Goal: Information Seeking & Learning: Check status

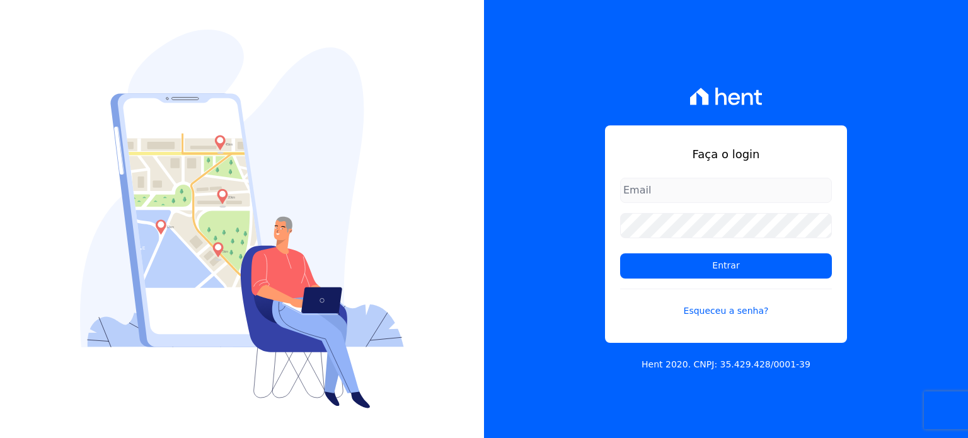
click at [662, 194] on input "email" at bounding box center [726, 190] width 212 height 25
type input "valdiceia@bonelliconstrutora.com.br"
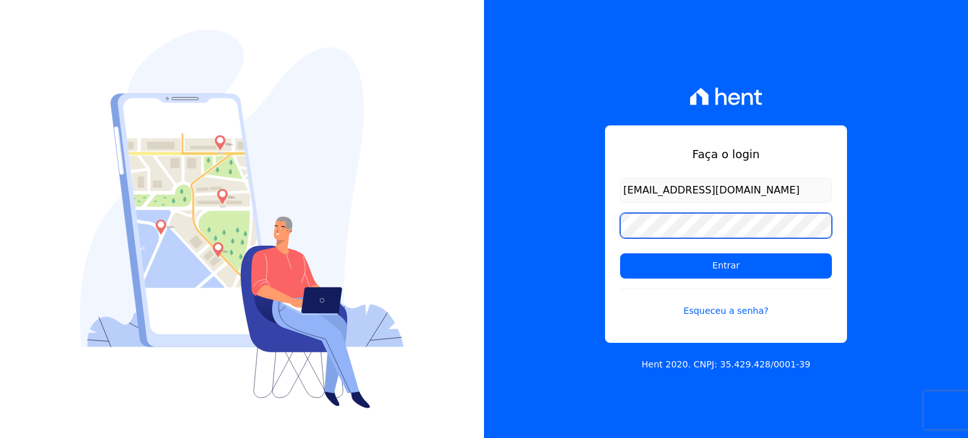
click at [620, 253] on input "Entrar" at bounding box center [726, 265] width 212 height 25
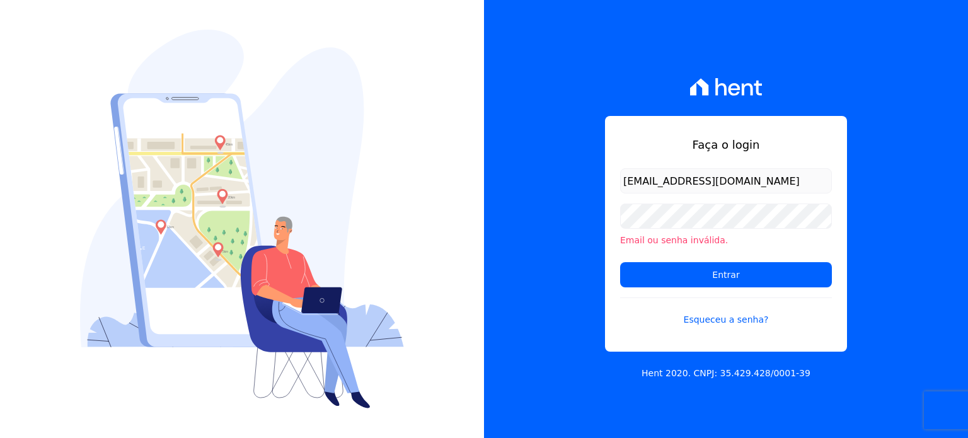
type input "[EMAIL_ADDRESS][DOMAIN_NAME]"
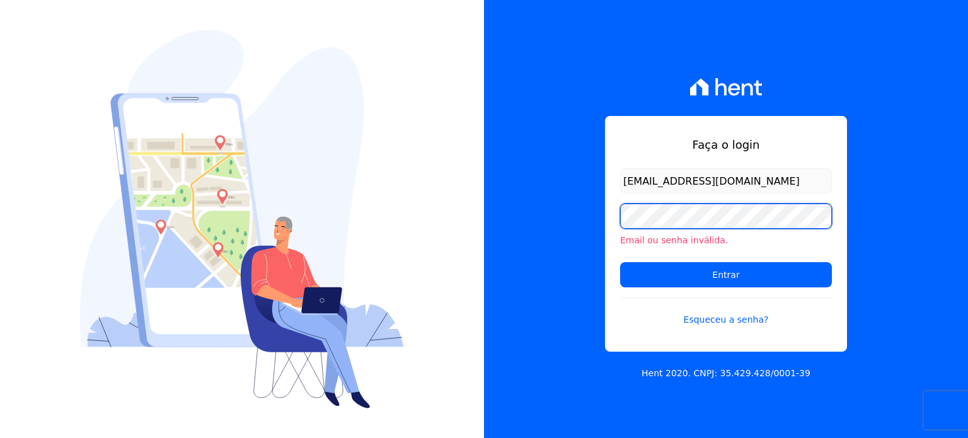
click at [620, 262] on input "Entrar" at bounding box center [726, 274] width 212 height 25
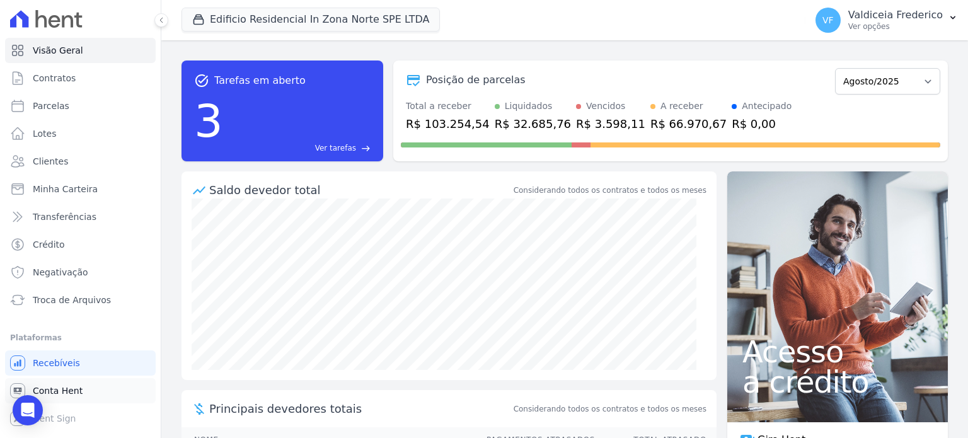
click at [78, 391] on span "Conta Hent" at bounding box center [58, 391] width 50 height 13
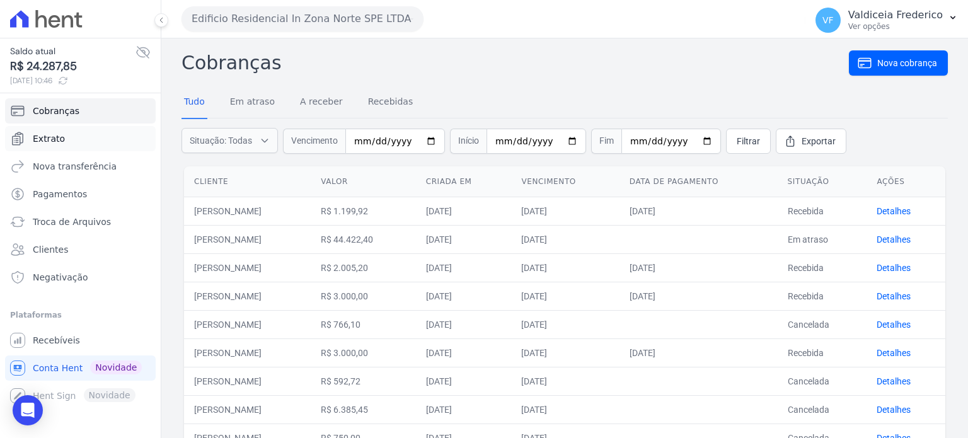
click at [76, 140] on link "Extrato" at bounding box center [80, 138] width 151 height 25
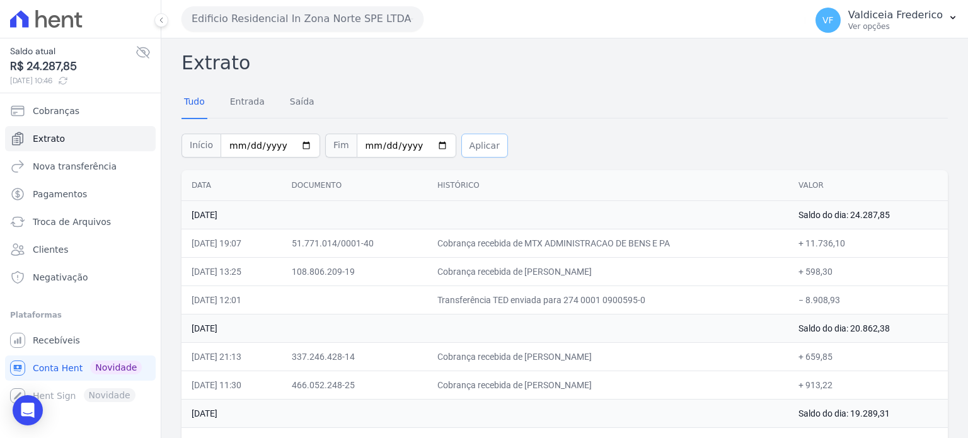
click at [477, 151] on button "Aplicar" at bounding box center [484, 146] width 47 height 24
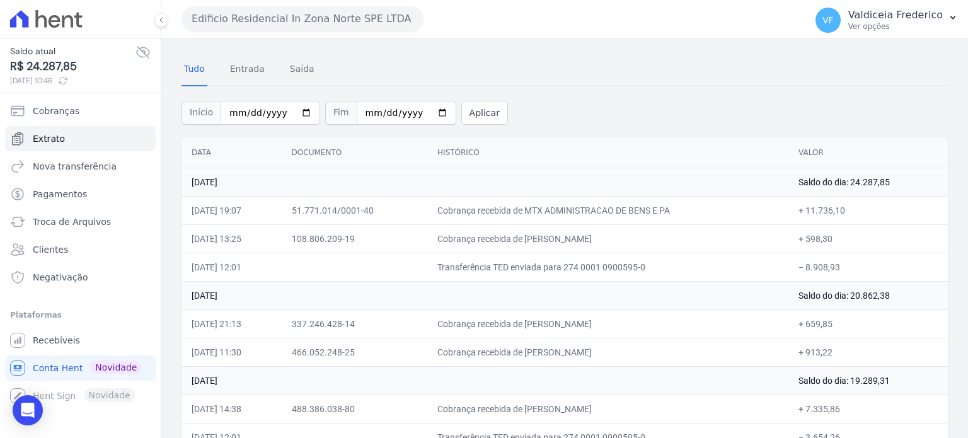
scroll to position [63, 0]
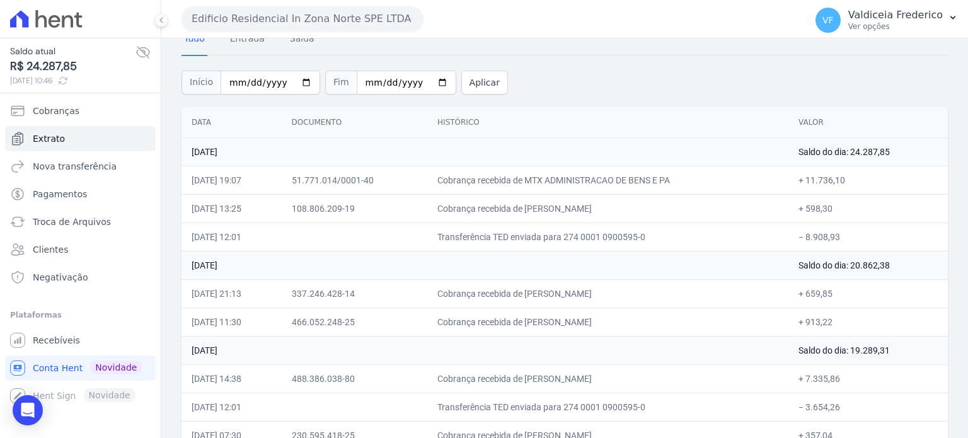
drag, startPoint x: 193, startPoint y: 131, endPoint x: 200, endPoint y: 125, distance: 9.0
click at [194, 129] on th "Data" at bounding box center [232, 122] width 100 height 31
click at [207, 125] on th "Data" at bounding box center [232, 122] width 100 height 31
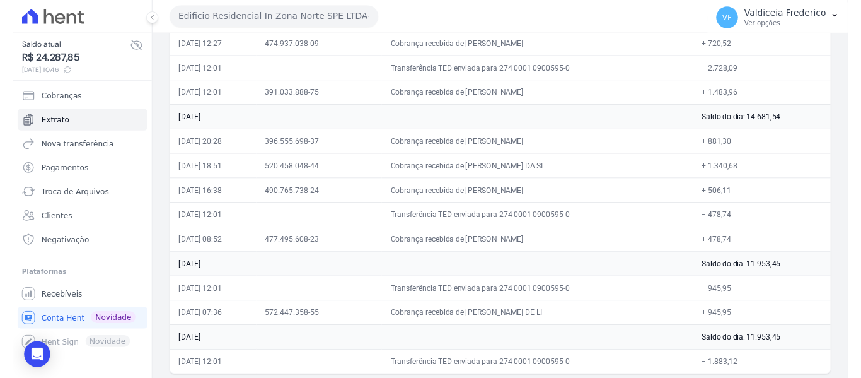
scroll to position [534, 0]
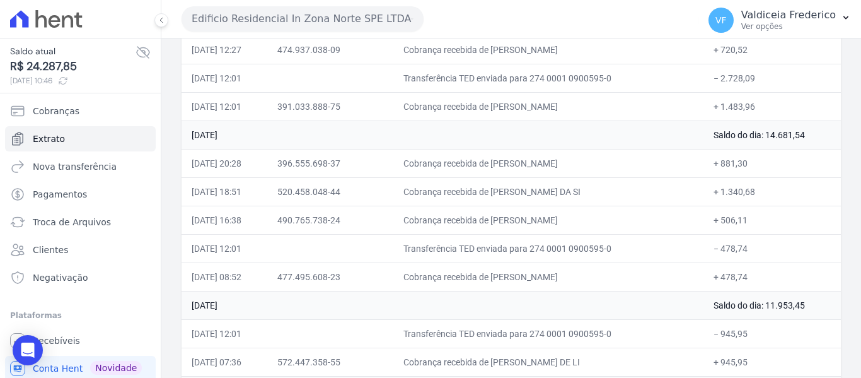
click at [458, 132] on td "06 de Agosto de 2025" at bounding box center [443, 134] width 522 height 28
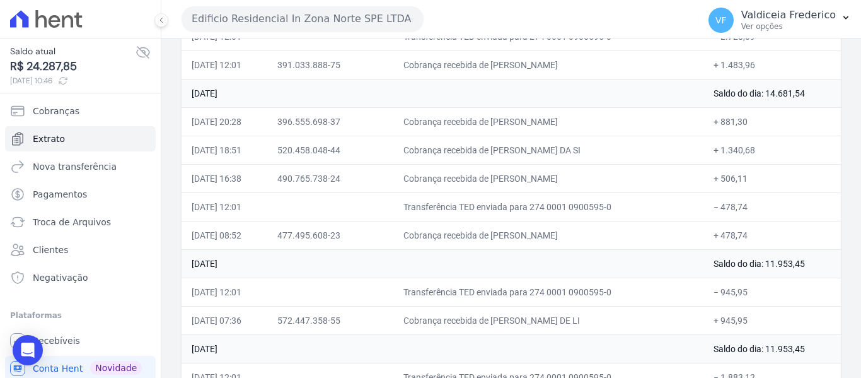
scroll to position [600, 0]
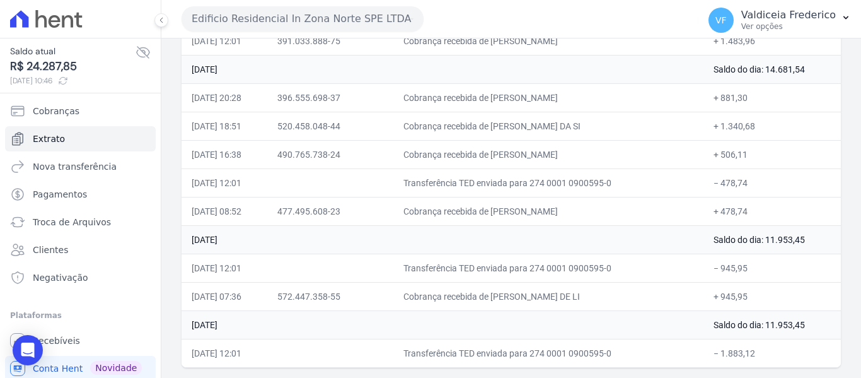
click at [357, 60] on td "[DATE]" at bounding box center [443, 69] width 522 height 28
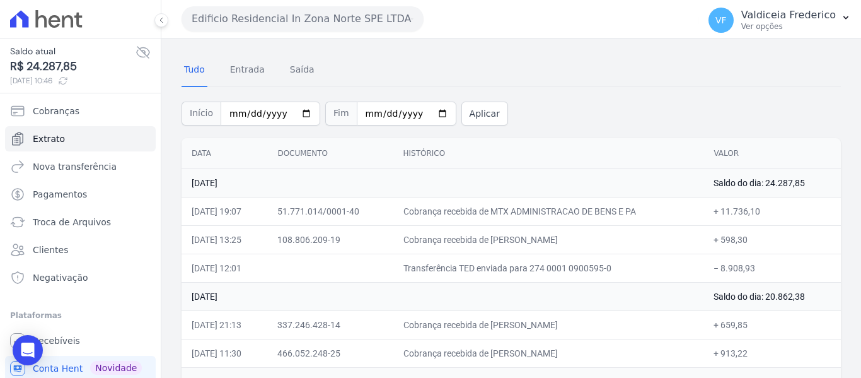
scroll to position [0, 0]
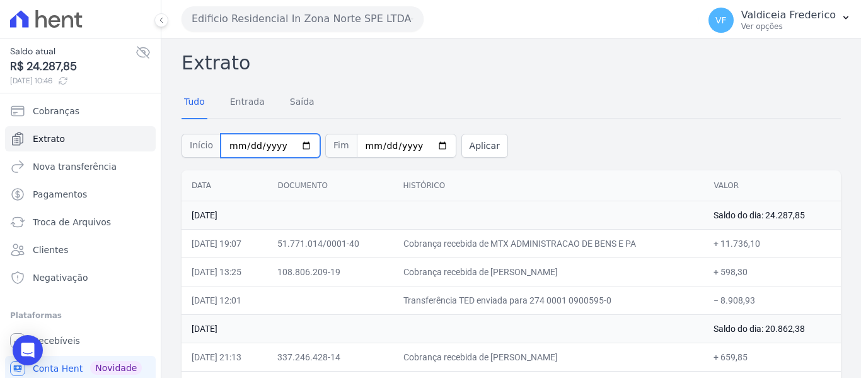
click at [233, 145] on input "[DATE]" at bounding box center [271, 146] width 100 height 24
type input "[DATE]"
click at [470, 141] on button "Aplicar" at bounding box center [484, 146] width 47 height 24
click at [830, 17] on p "Valdiceia Frederico" at bounding box center [788, 15] width 95 height 13
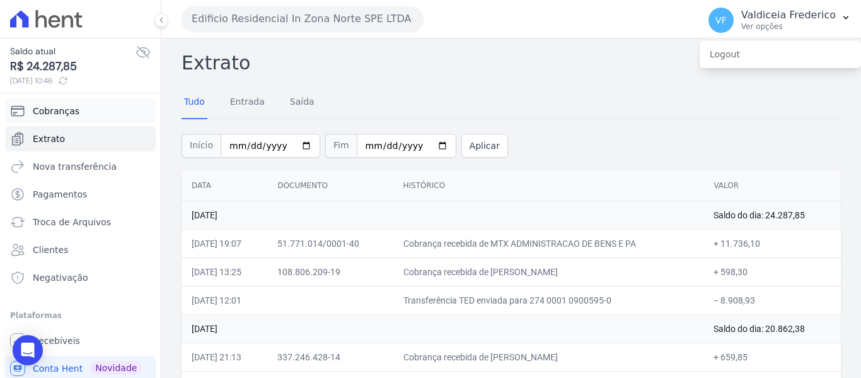
click at [45, 106] on span "Cobranças" at bounding box center [56, 111] width 47 height 13
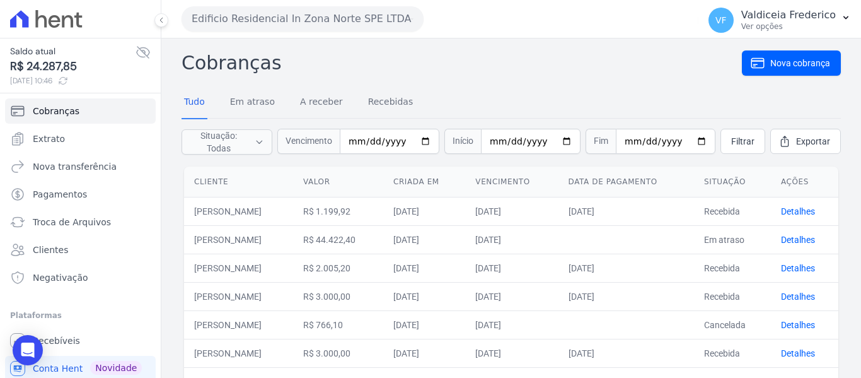
click at [368, 14] on button "Edificio Residencial In Zona Norte SPE LTDA" at bounding box center [303, 18] width 242 height 25
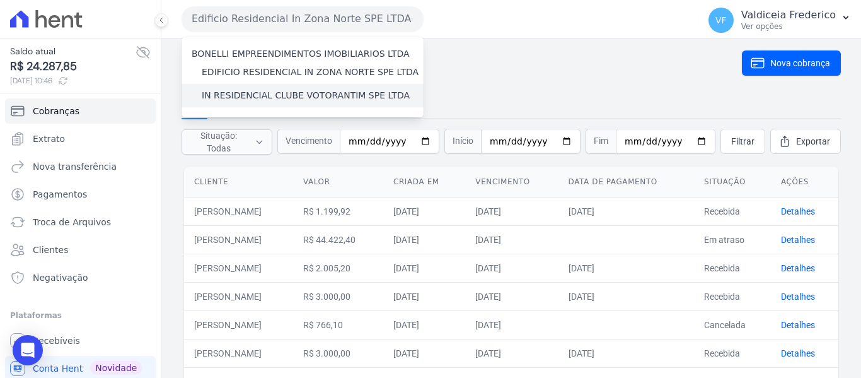
click at [311, 95] on label "IN RESIDENCIAL CLUBE VOTORANTIM SPE LTDA" at bounding box center [306, 95] width 208 height 13
click at [0, 0] on input "IN RESIDENCIAL CLUBE VOTORANTIM SPE LTDA" at bounding box center [0, 0] width 0 height 0
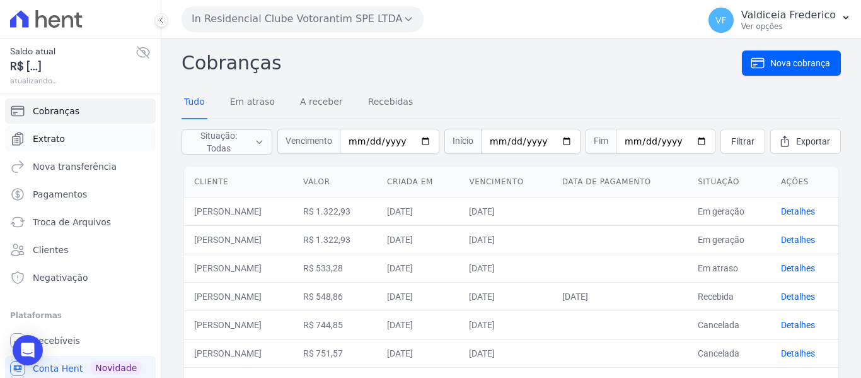
click at [46, 141] on span "Extrato" at bounding box center [49, 138] width 32 height 13
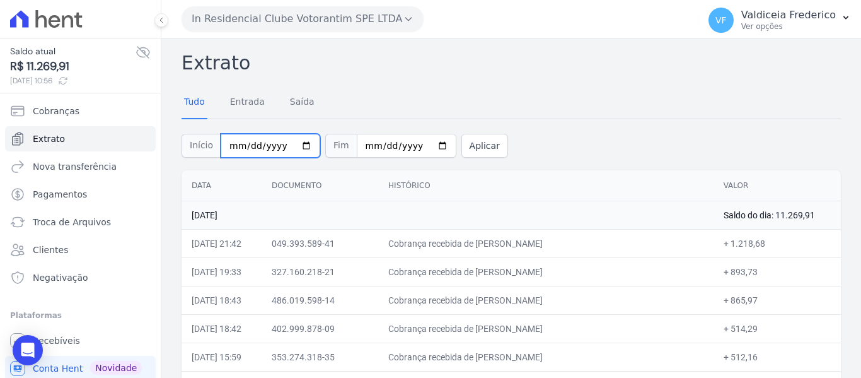
click at [235, 150] on input "[DATE]" at bounding box center [271, 146] width 100 height 24
type input "2025-08-31"
type input "2025-07-31"
click at [469, 147] on button "Aplicar" at bounding box center [484, 146] width 47 height 24
click at [234, 148] on input "[DATE]" at bounding box center [271, 146] width 100 height 24
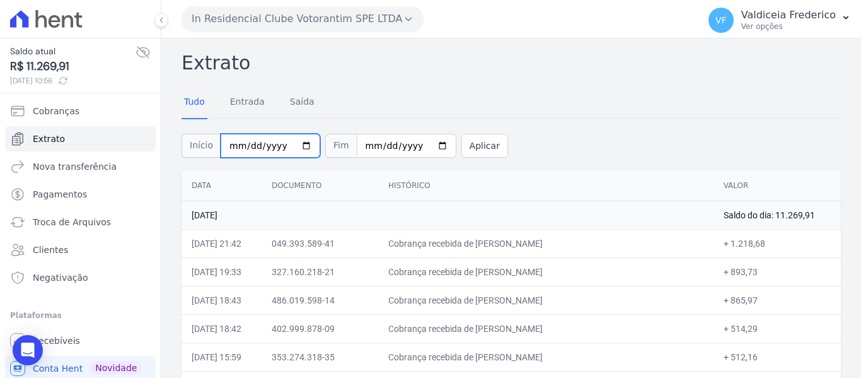
type input "[DATE]"
click at [461, 148] on button "Aplicar" at bounding box center [484, 146] width 47 height 24
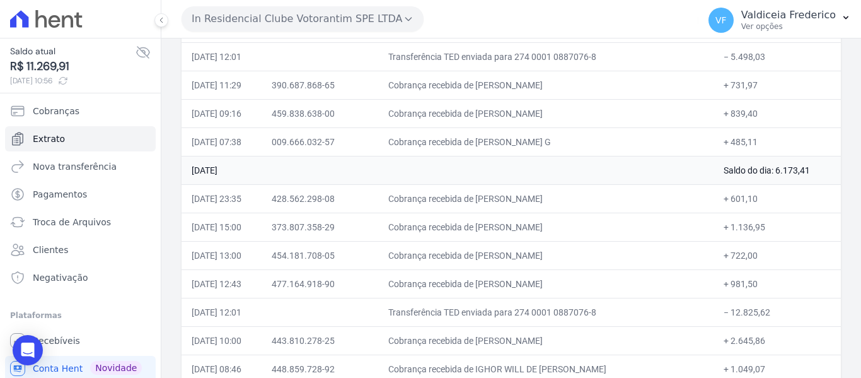
scroll to position [2270, 0]
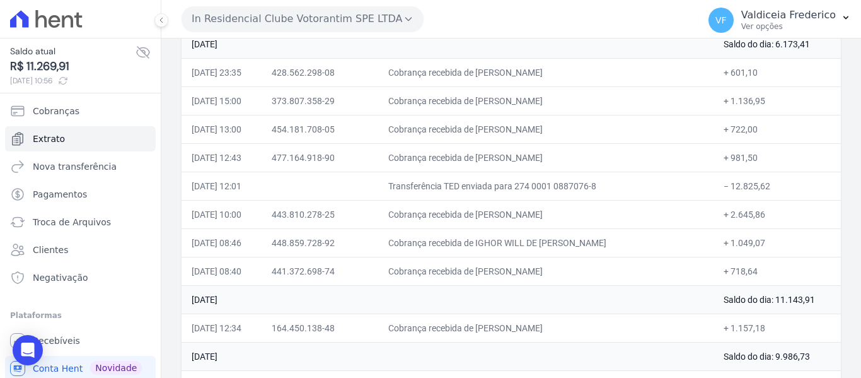
drag, startPoint x: 495, startPoint y: 326, endPoint x: 616, endPoint y: 328, distance: 121.1
click at [616, 328] on td "Cobrança recebida de [PERSON_NAME]" at bounding box center [545, 327] width 335 height 28
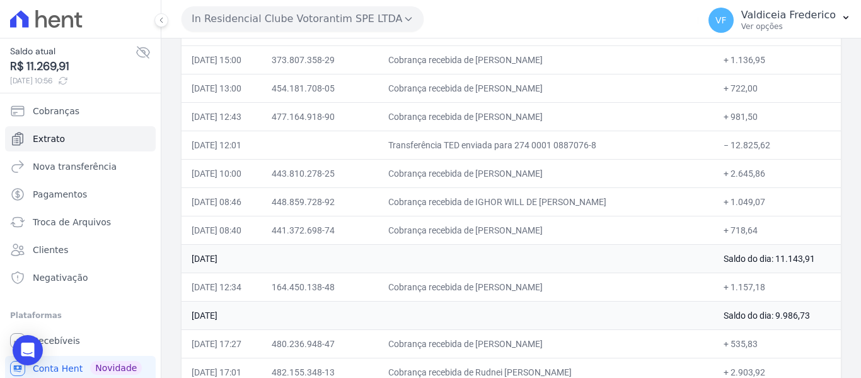
scroll to position [2333, 0]
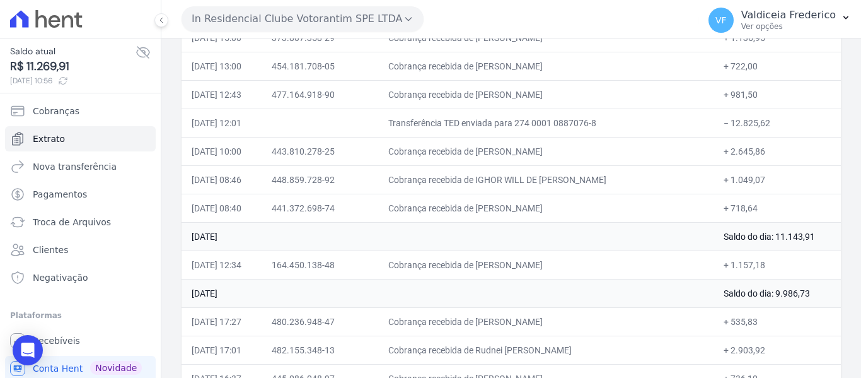
click at [543, 262] on td "Cobrança recebida de [PERSON_NAME]" at bounding box center [545, 264] width 335 height 28
click at [605, 266] on td "Cobrança recebida de [PERSON_NAME]" at bounding box center [545, 264] width 335 height 28
drag, startPoint x: 618, startPoint y: 269, endPoint x: 499, endPoint y: 264, distance: 119.3
click at [499, 264] on td "Cobrança recebida de [PERSON_NAME]" at bounding box center [545, 264] width 335 height 28
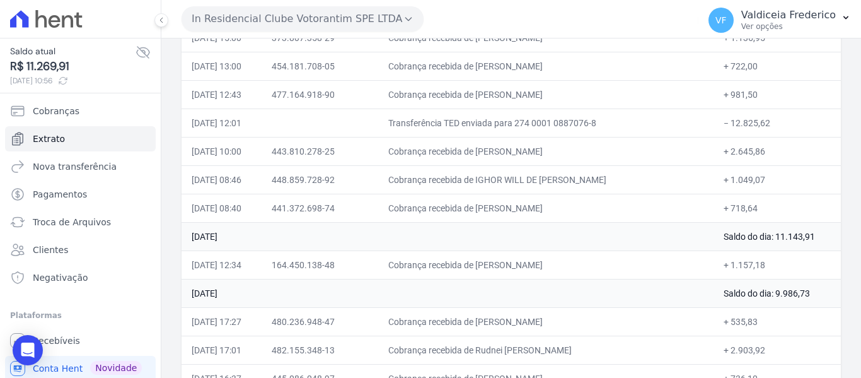
copy td "ADILSON COSTA SILVESTRE"
drag, startPoint x: 763, startPoint y: 269, endPoint x: 721, endPoint y: 267, distance: 42.3
click at [721, 267] on td "+ 1.157,18" at bounding box center [777, 264] width 127 height 28
drag, startPoint x: 620, startPoint y: 264, endPoint x: 501, endPoint y: 267, distance: 119.2
click at [501, 267] on td "Cobrança recebida de [PERSON_NAME]" at bounding box center [545, 264] width 335 height 28
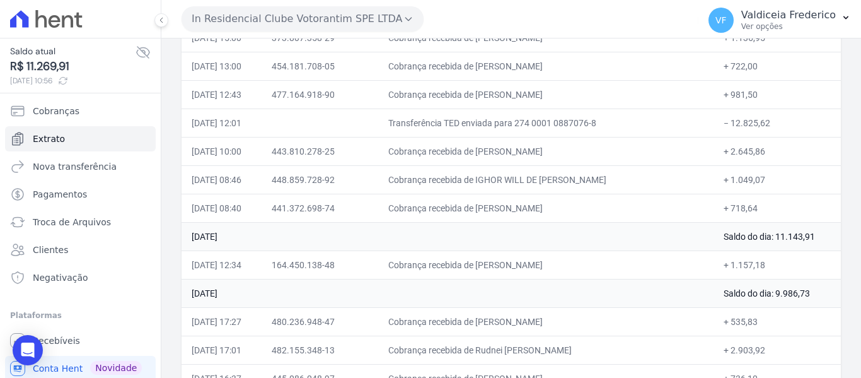
copy td "ADILSON COSTA SILVESTRE"
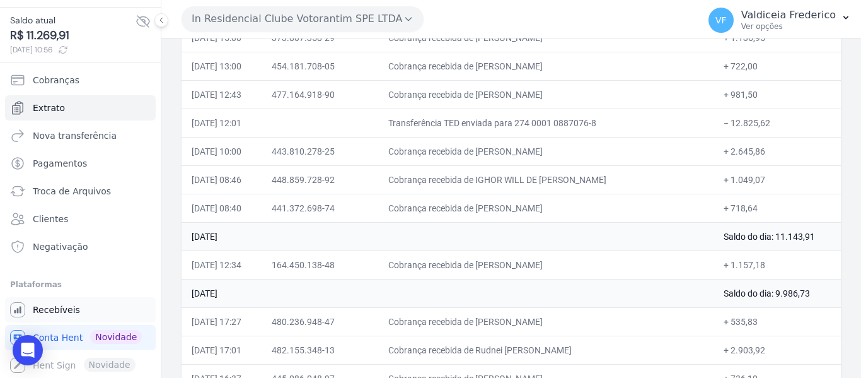
click at [71, 312] on span "Recebíveis" at bounding box center [56, 309] width 47 height 13
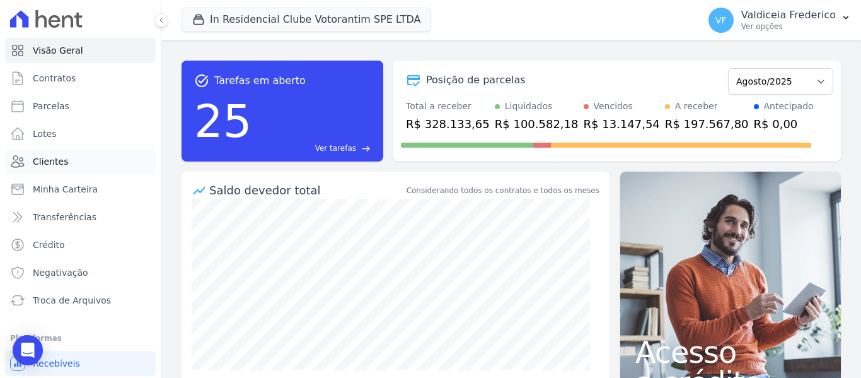
click at [54, 157] on span "Clientes" at bounding box center [50, 161] width 35 height 13
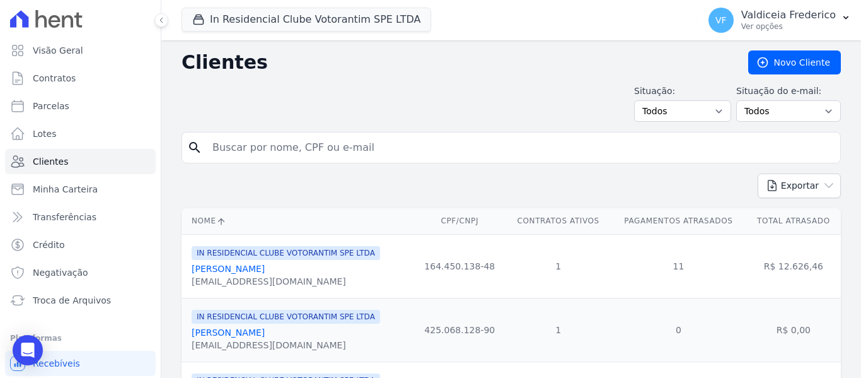
click at [250, 153] on input "search" at bounding box center [520, 147] width 630 height 25
paste input "ADILSON COSTA SILVESTRE"
type input "ADILSON COSTA SILVESTRE"
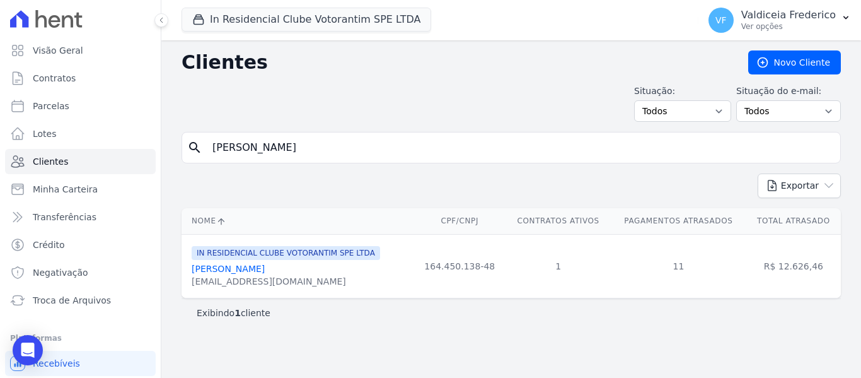
click at [265, 271] on link "Adilson Costa Silvestre" at bounding box center [228, 269] width 73 height 10
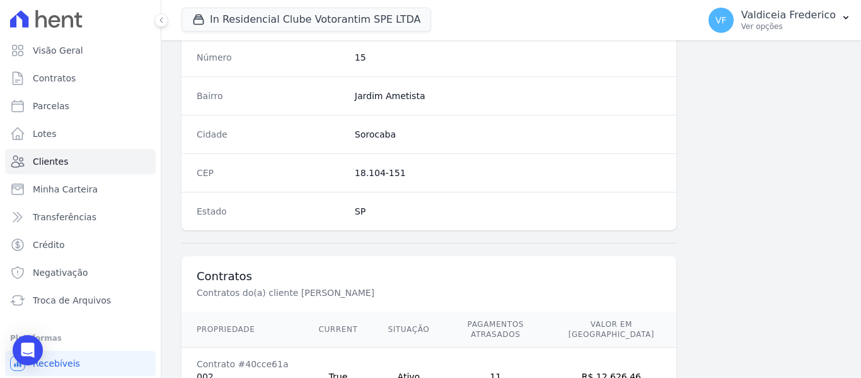
scroll to position [802, 0]
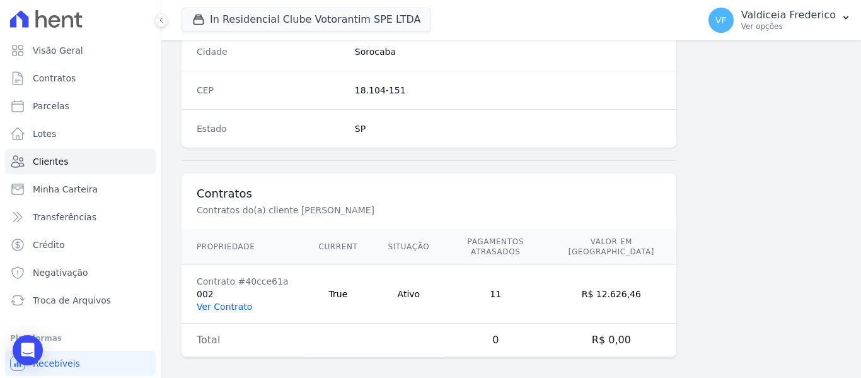
click at [220, 301] on link "Ver Contrato" at bounding box center [224, 306] width 55 height 10
click at [228, 301] on link "Ver Contrato" at bounding box center [224, 306] width 55 height 10
drag, startPoint x: 240, startPoint y: 294, endPoint x: 248, endPoint y: 291, distance: 9.0
click at [240, 301] on link "Ver Contrato" at bounding box center [224, 306] width 55 height 10
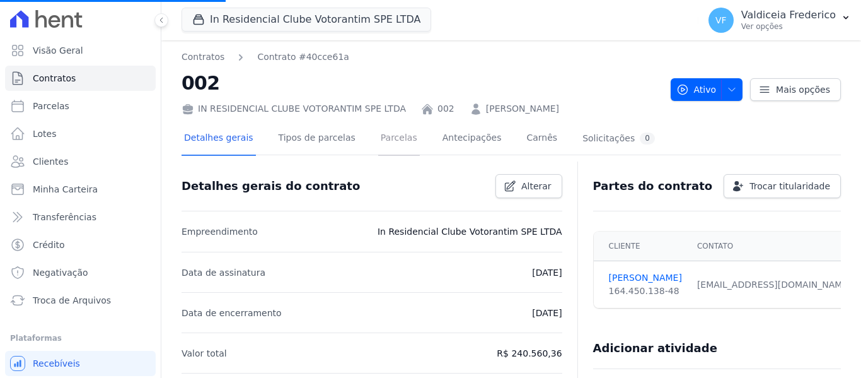
click at [378, 134] on link "Parcelas" at bounding box center [399, 138] width 42 height 33
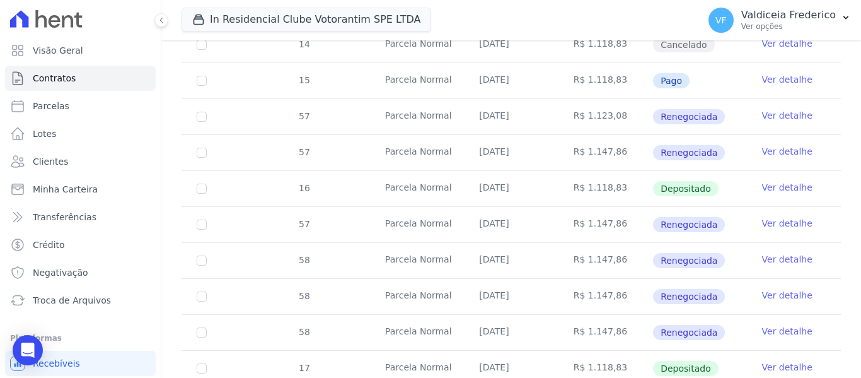
scroll to position [315, 0]
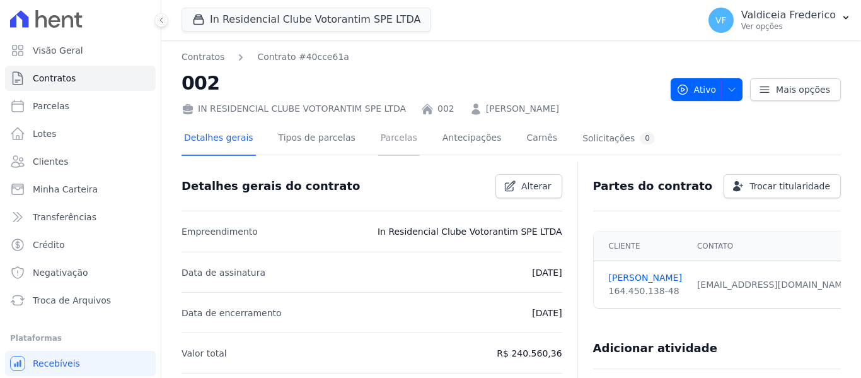
click at [382, 135] on link "Parcelas" at bounding box center [399, 138] width 42 height 33
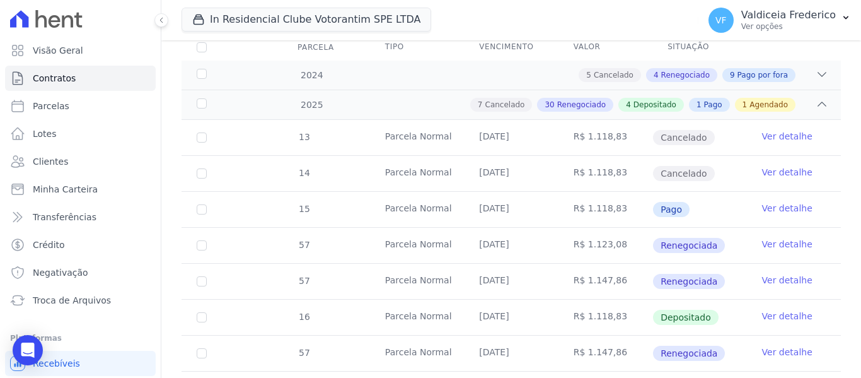
scroll to position [252, 0]
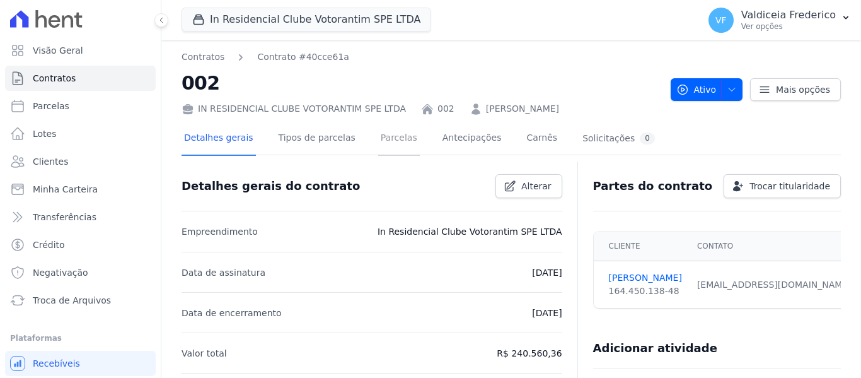
click at [388, 141] on link "Parcelas" at bounding box center [399, 138] width 42 height 33
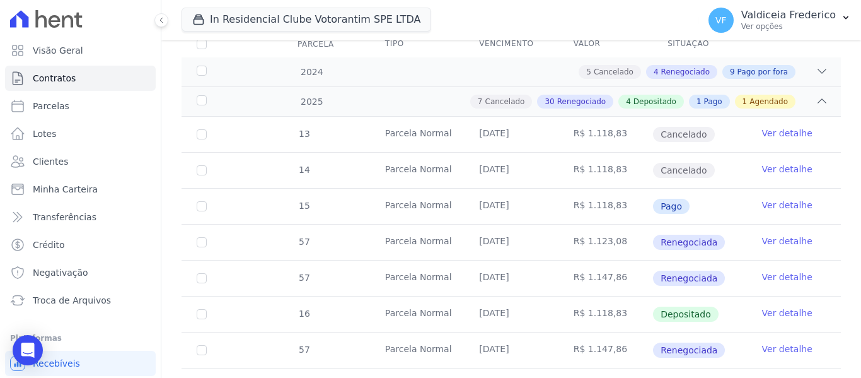
scroll to position [63, 0]
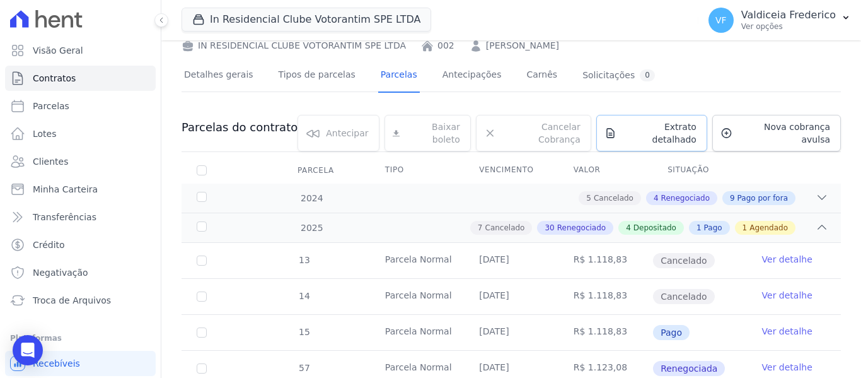
click at [661, 127] on span "Extrato detalhado" at bounding box center [659, 132] width 75 height 25
click at [828, 127] on span "Exportar PDF" at bounding box center [820, 128] width 66 height 13
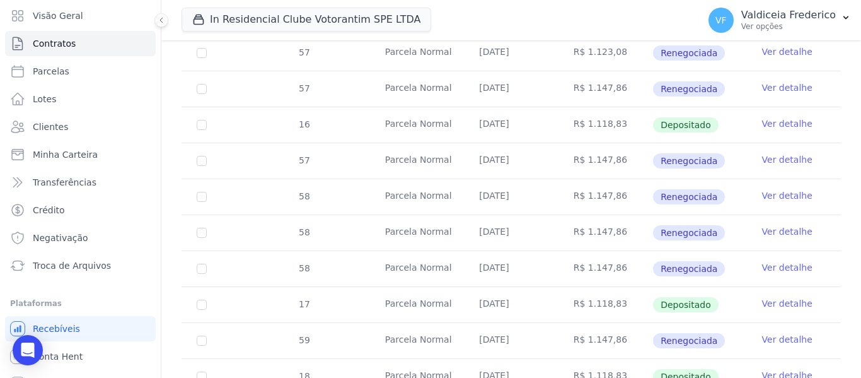
scroll to position [54, 0]
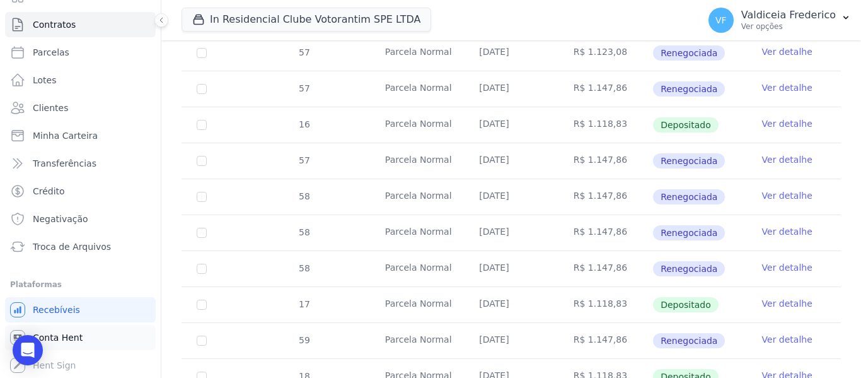
click at [70, 336] on span "Conta Hent" at bounding box center [58, 337] width 50 height 13
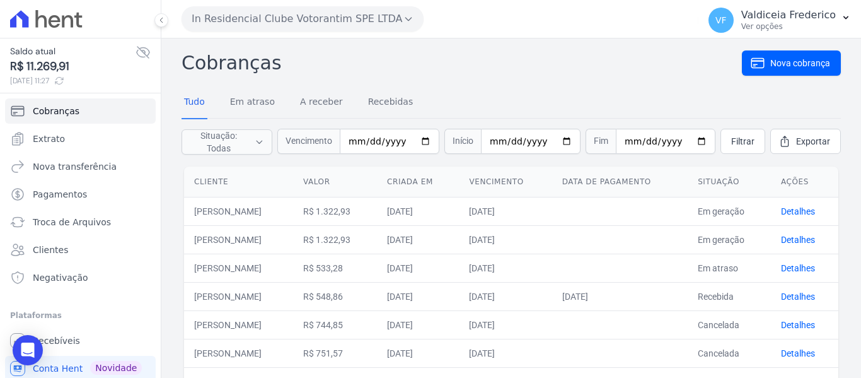
scroll to position [31, 0]
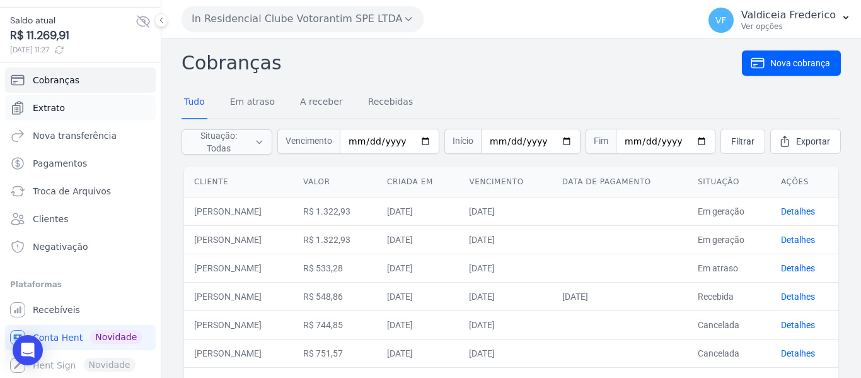
click at [49, 110] on span "Extrato" at bounding box center [49, 108] width 32 height 13
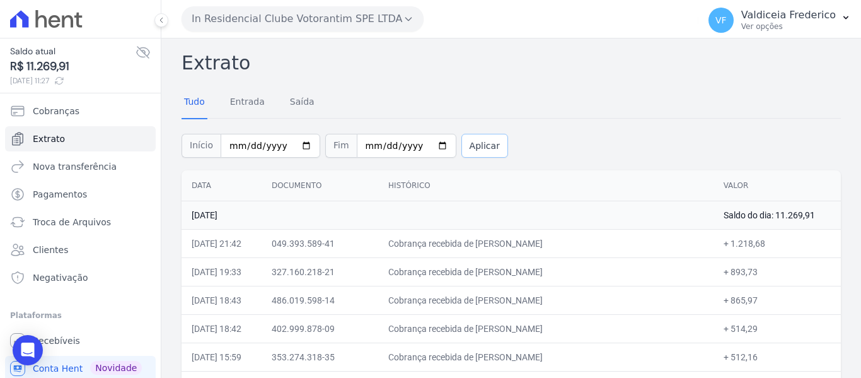
drag, startPoint x: 463, startPoint y: 139, endPoint x: 479, endPoint y: 149, distance: 18.2
click at [465, 139] on button "Aplicar" at bounding box center [484, 146] width 47 height 24
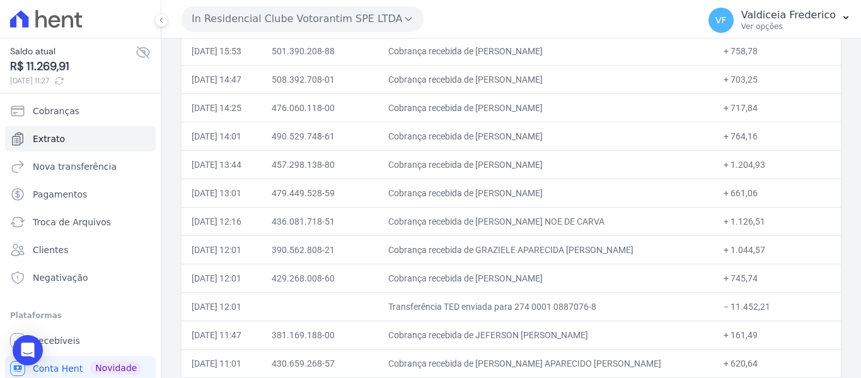
scroll to position [1450, 0]
